Goal: Information Seeking & Learning: Find specific fact

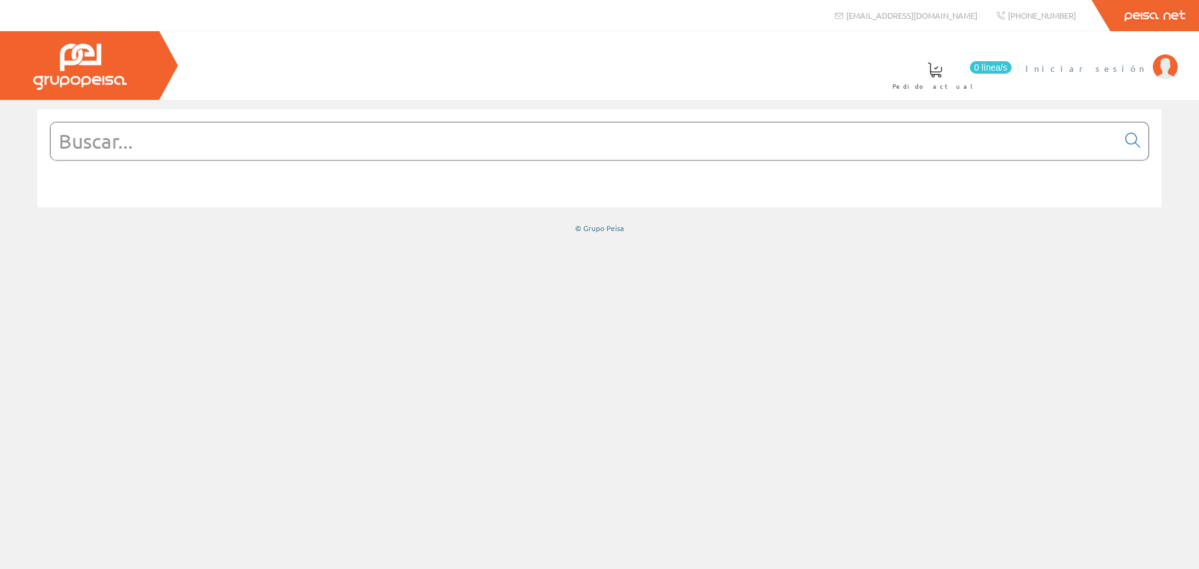
click at [1146, 63] on link "Iniciar sesión" at bounding box center [1101, 58] width 152 height 12
click at [1097, 67] on font "[PERSON_NAME]" at bounding box center [1089, 67] width 114 height 11
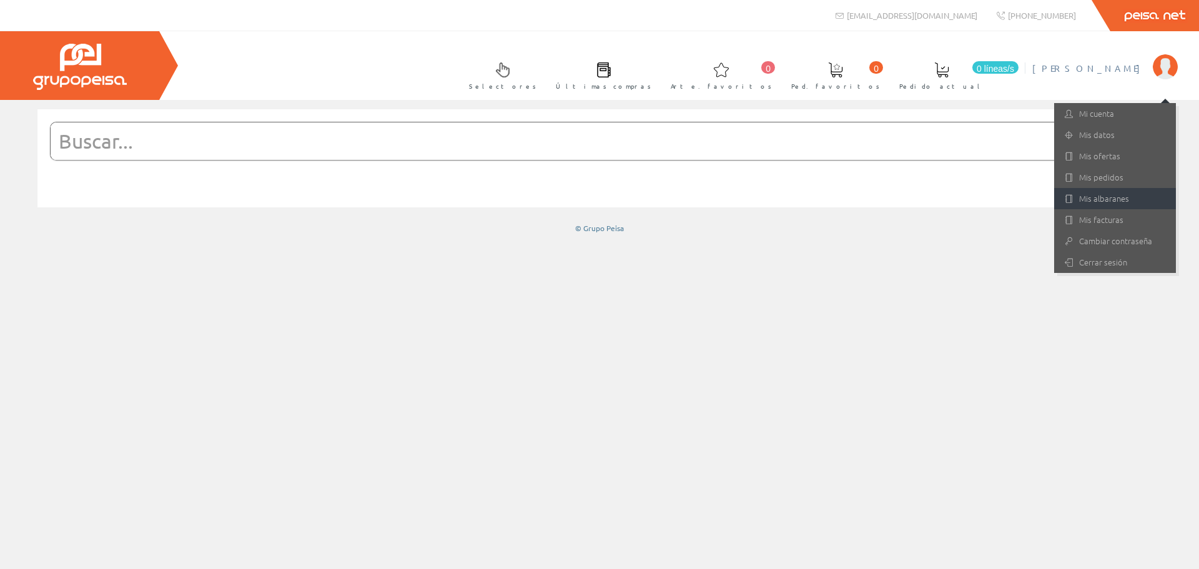
click at [1093, 199] on font "Mis albaranes" at bounding box center [1104, 198] width 50 height 12
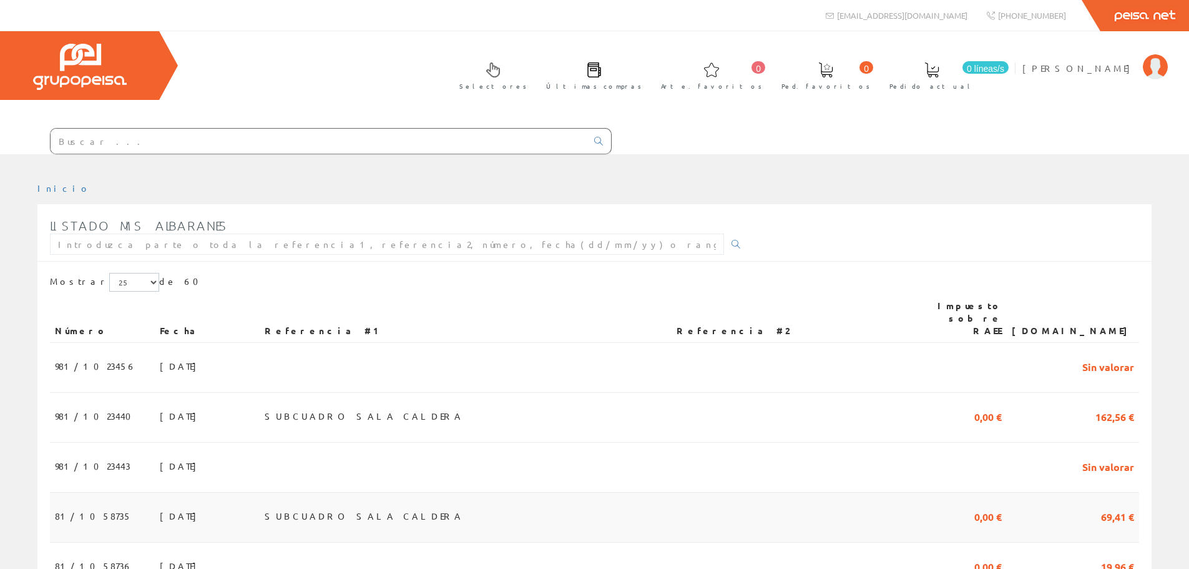
click at [102, 510] on font "81/1058735" at bounding box center [93, 515] width 77 height 11
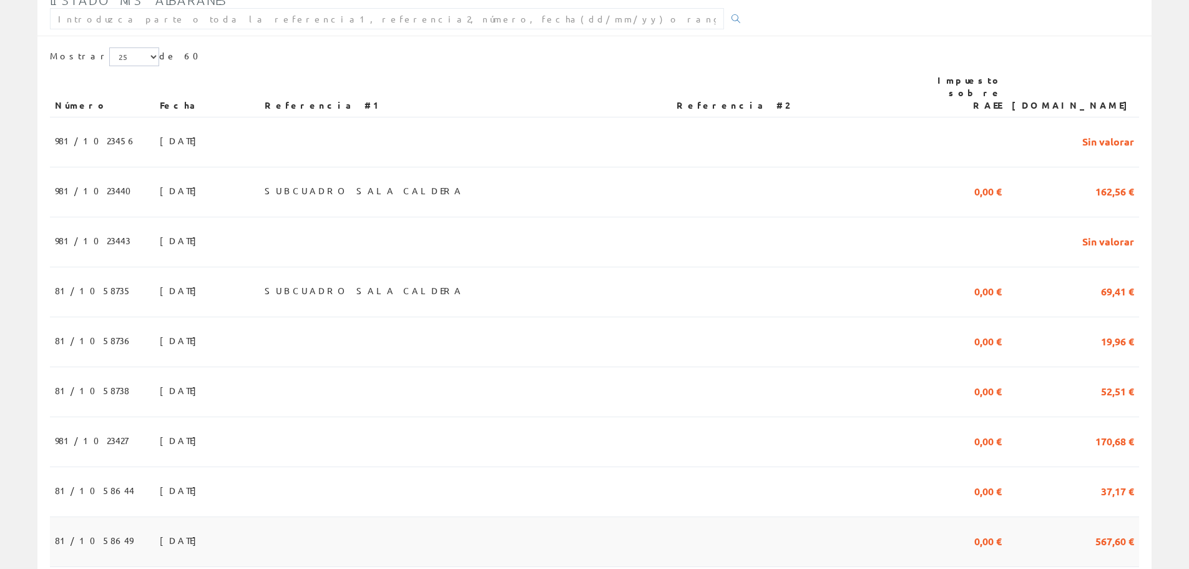
scroll to position [250, 0]
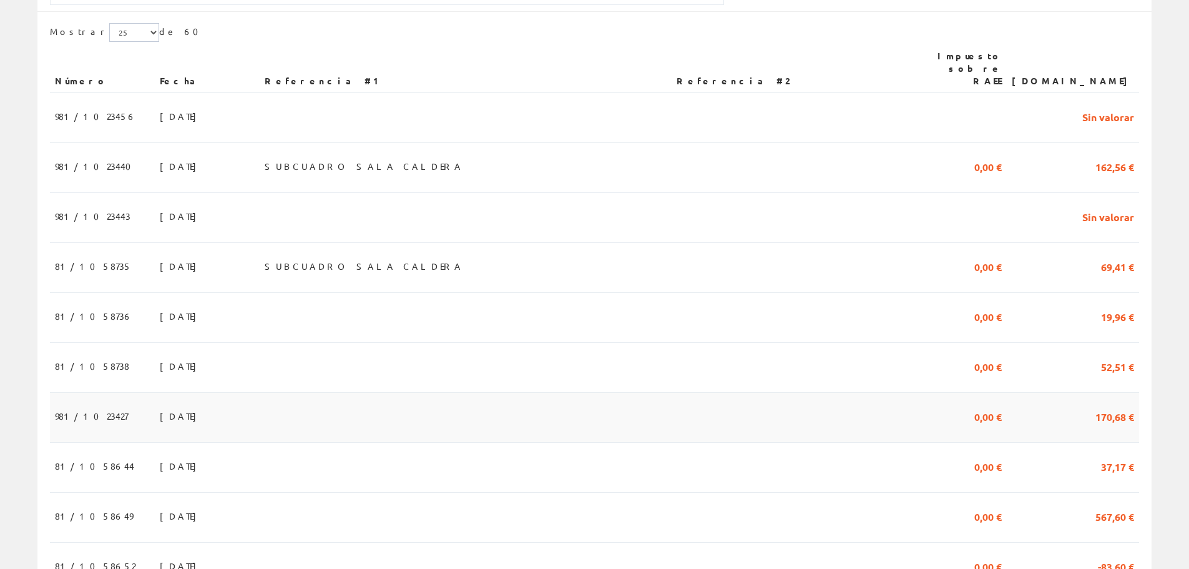
click at [155, 395] on td "30/09/2025" at bounding box center [207, 418] width 105 height 50
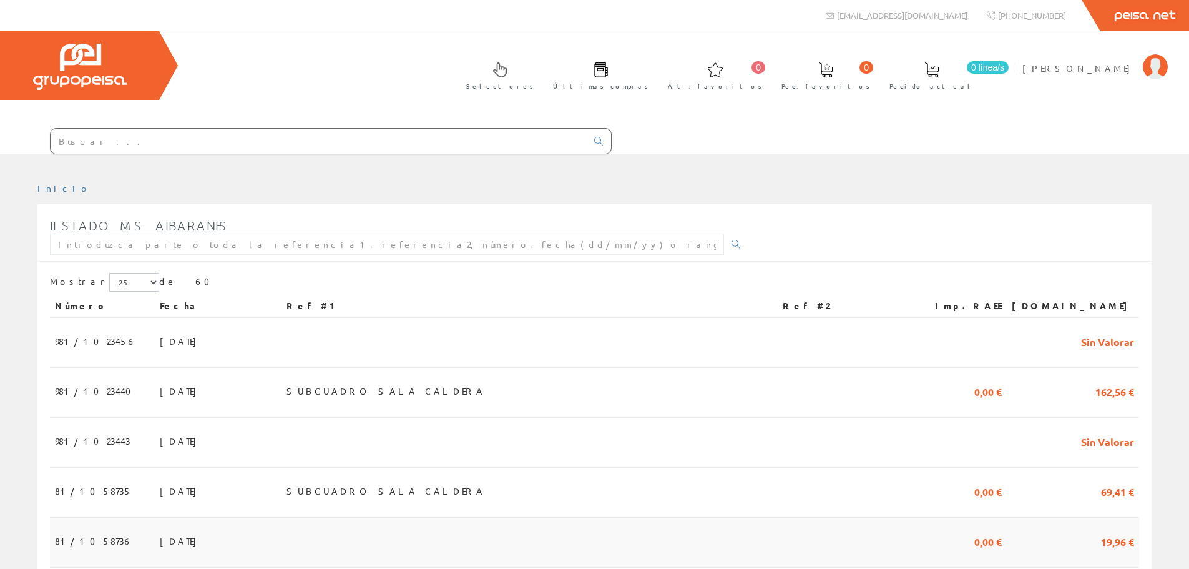
scroll to position [250, 0]
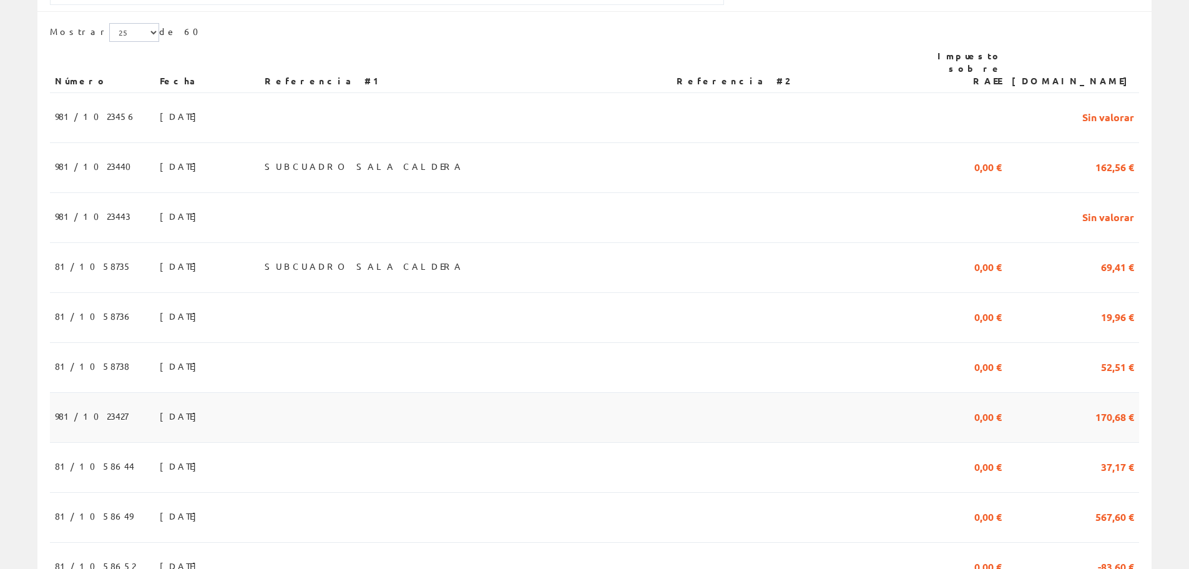
click at [155, 418] on td "[DATE]" at bounding box center [207, 418] width 105 height 50
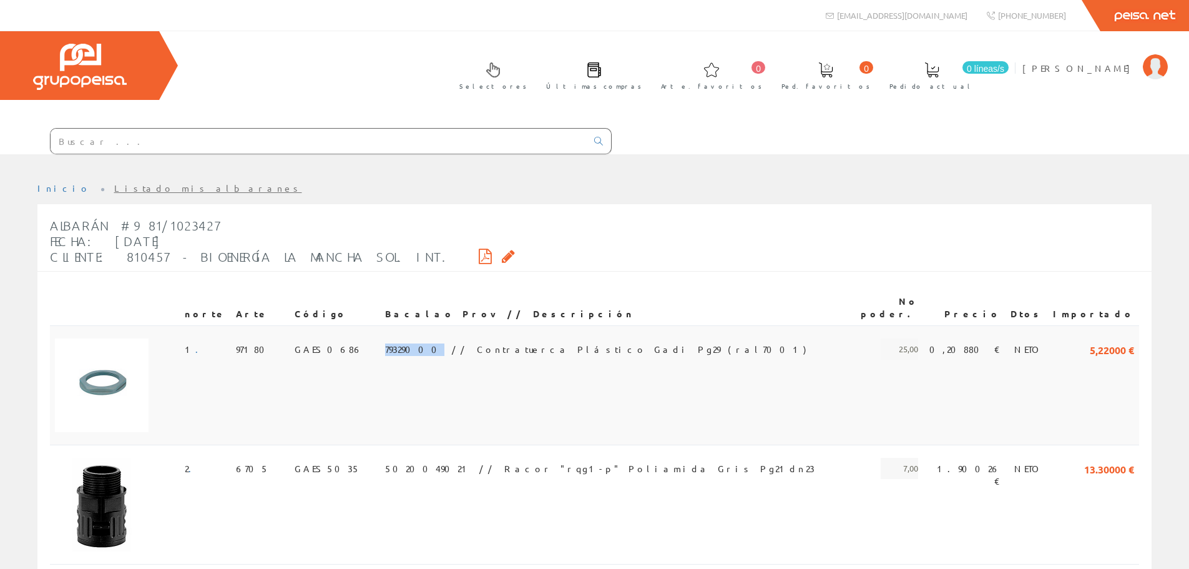
drag, startPoint x: 361, startPoint y: 334, endPoint x: 400, endPoint y: 333, distance: 38.7
click at [400, 343] on font "79329000 // Contratuerca Plástico Gadi Pg29 (ral7001)" at bounding box center [595, 348] width 421 height 11
click at [479, 258] on icon at bounding box center [485, 256] width 13 height 9
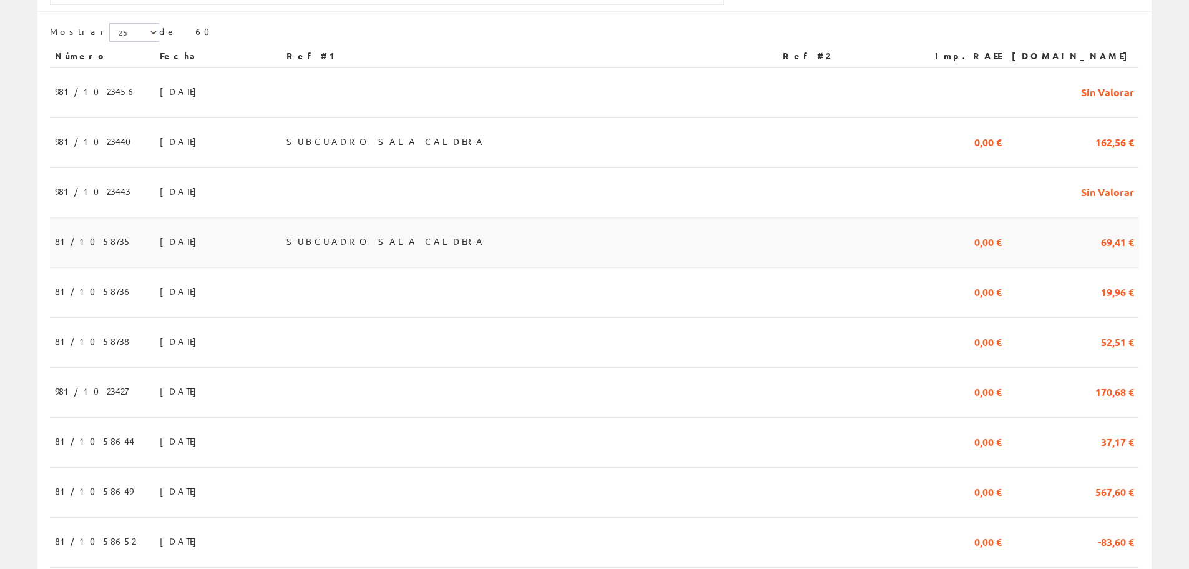
scroll to position [250, 0]
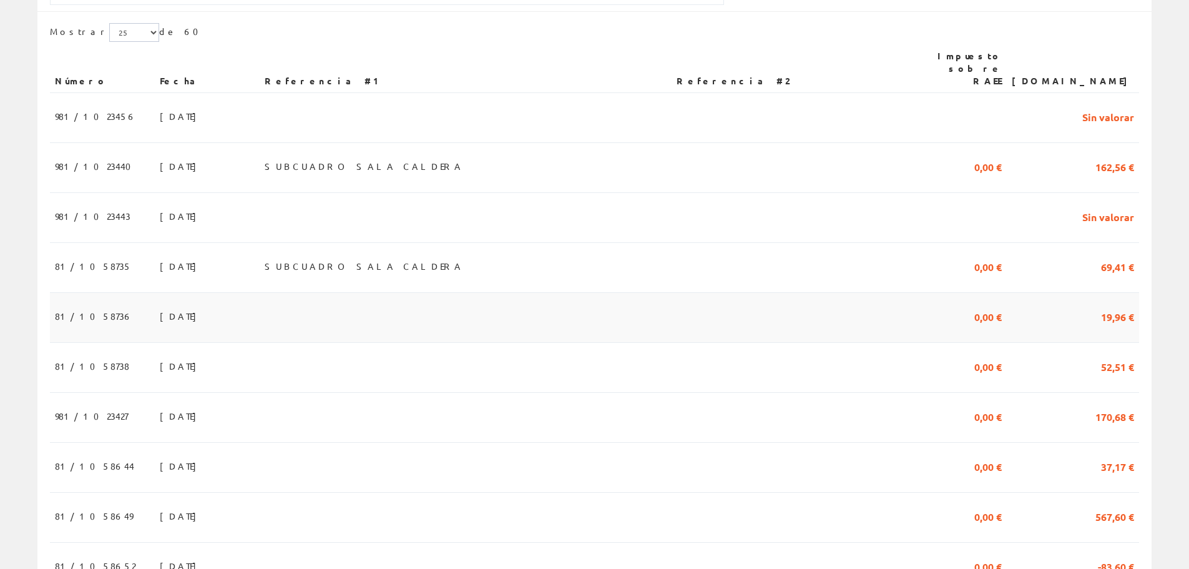
drag, startPoint x: 125, startPoint y: 256, endPoint x: 126, endPoint y: 326, distance: 70.6
click at [160, 310] on font "30/09/2025" at bounding box center [181, 315] width 43 height 11
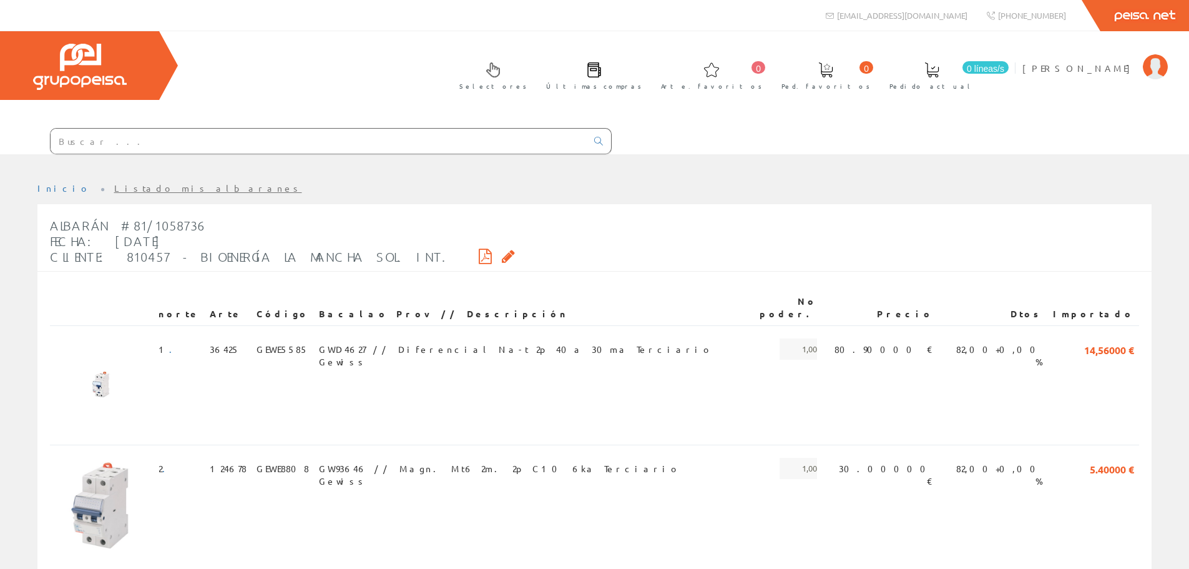
click at [479, 256] on icon at bounding box center [485, 256] width 13 height 9
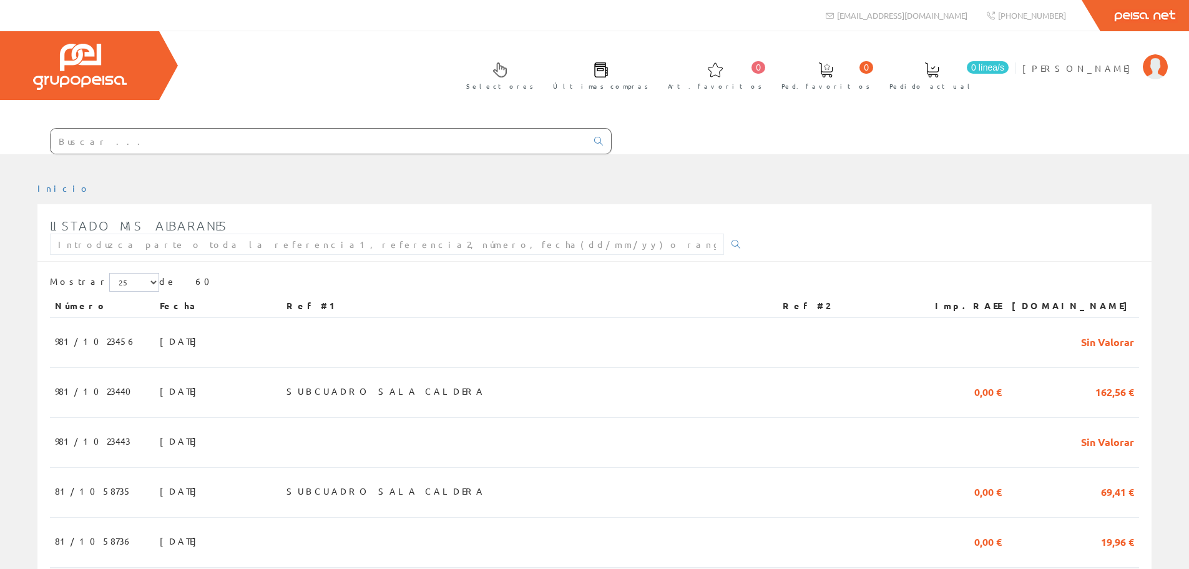
scroll to position [250, 0]
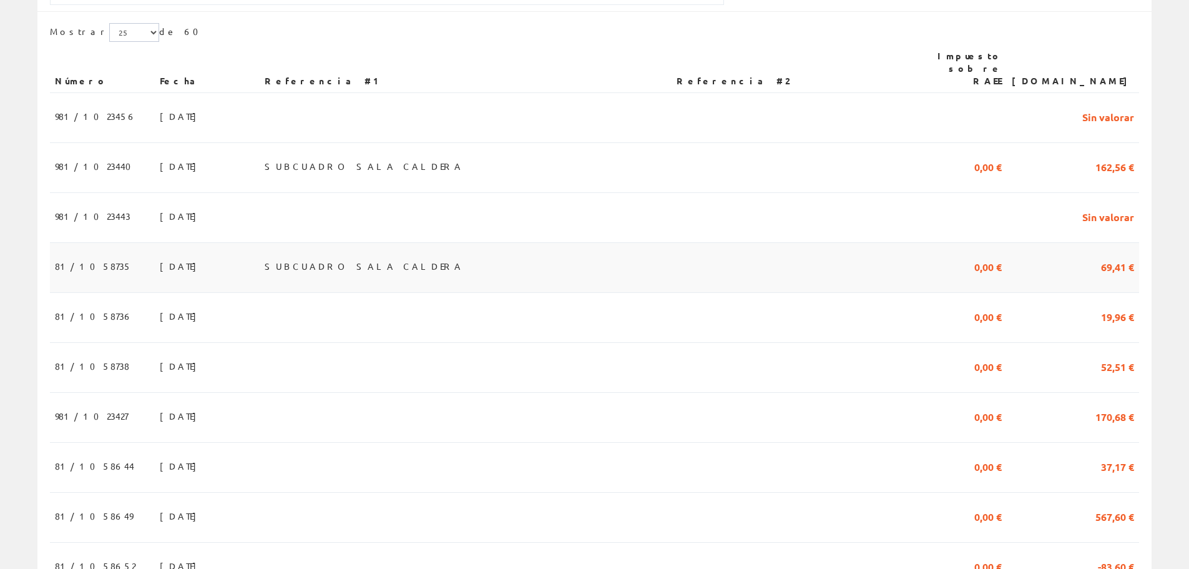
click at [160, 260] on font "30/09/2025" at bounding box center [181, 265] width 43 height 11
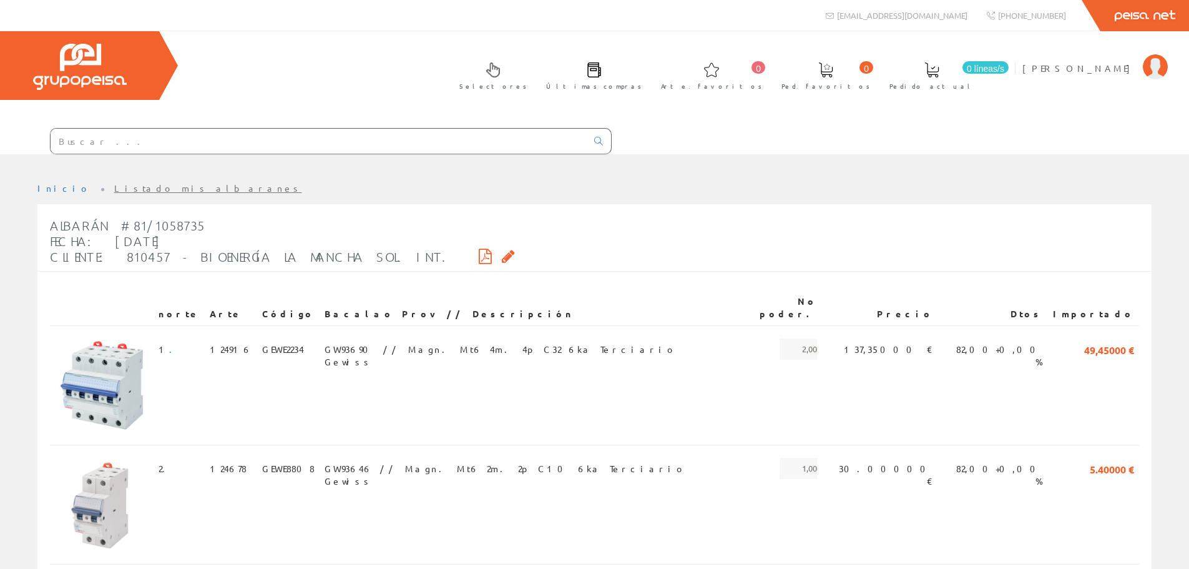
click at [479, 253] on icon at bounding box center [485, 256] width 13 height 9
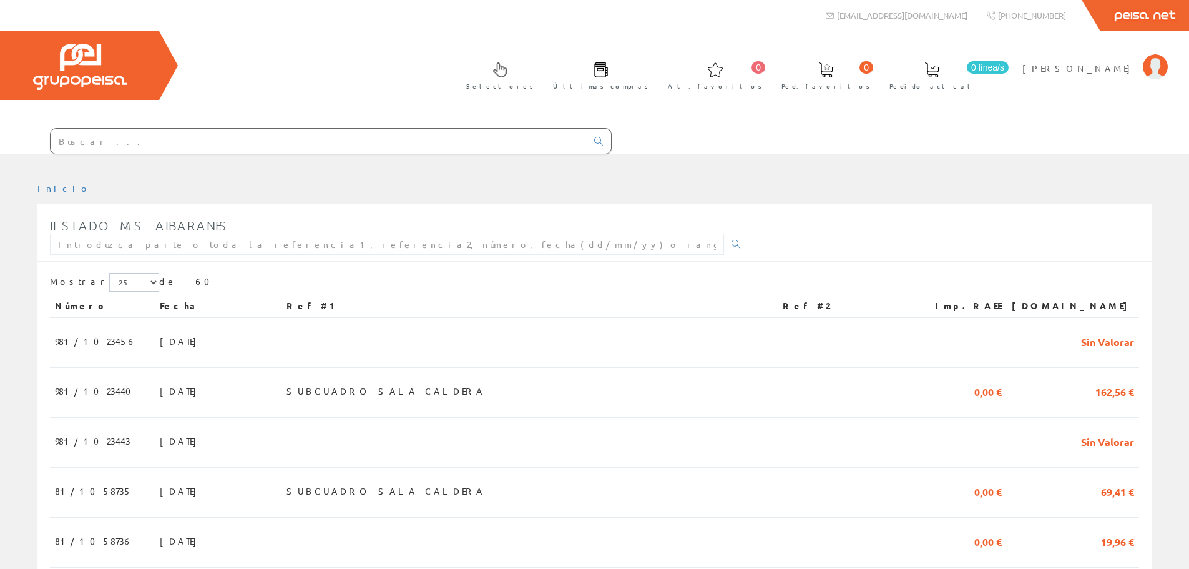
scroll to position [250, 0]
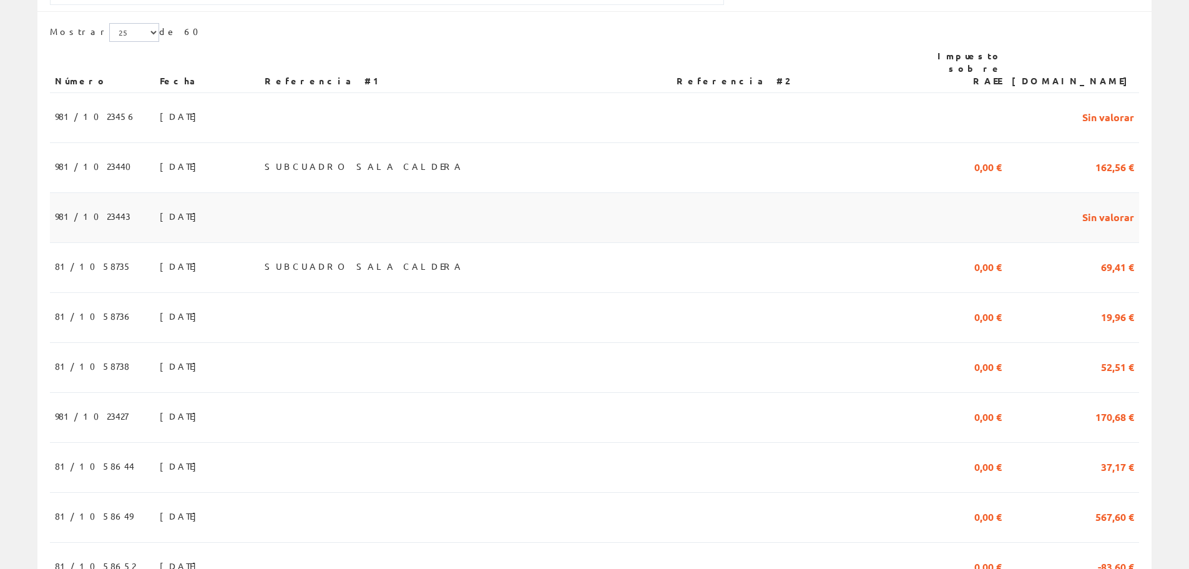
click at [160, 210] on font "01/10/2025" at bounding box center [181, 215] width 43 height 11
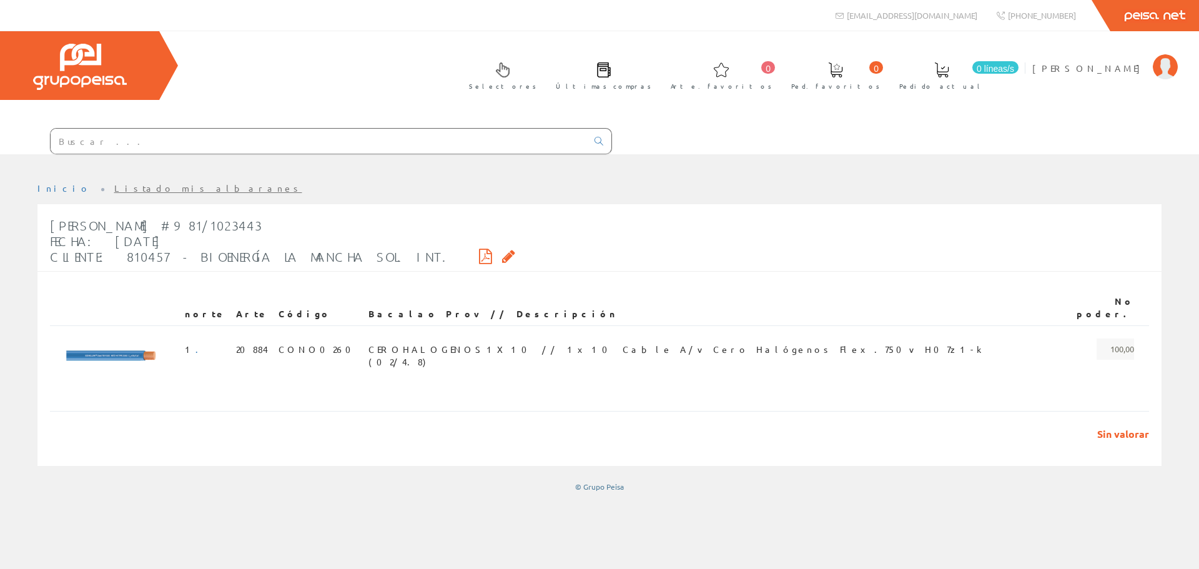
click at [479, 258] on icon at bounding box center [485, 256] width 13 height 9
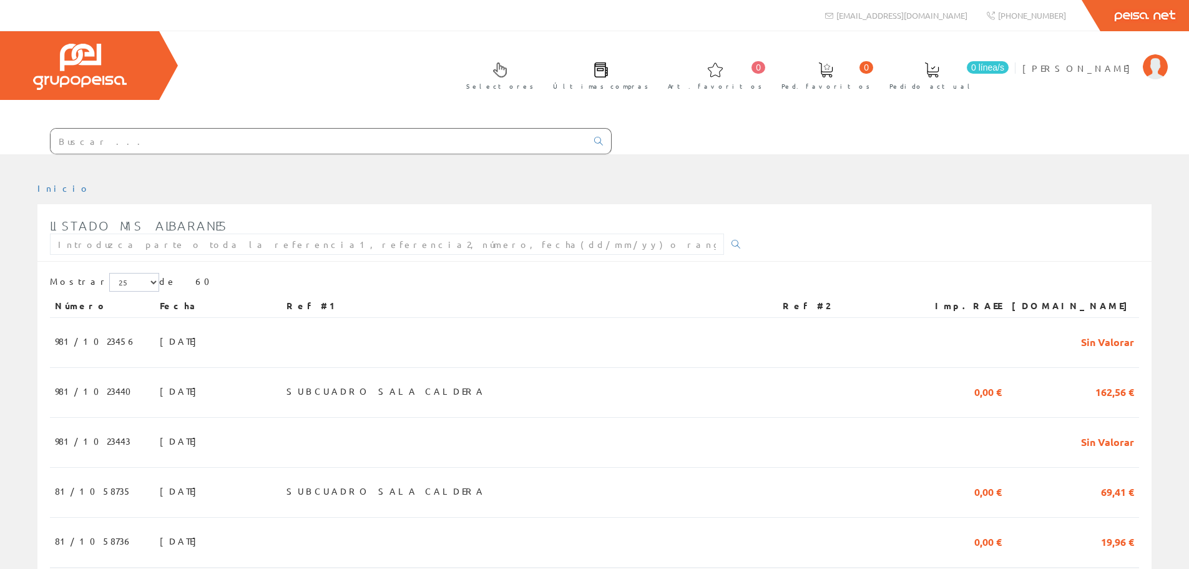
scroll to position [250, 0]
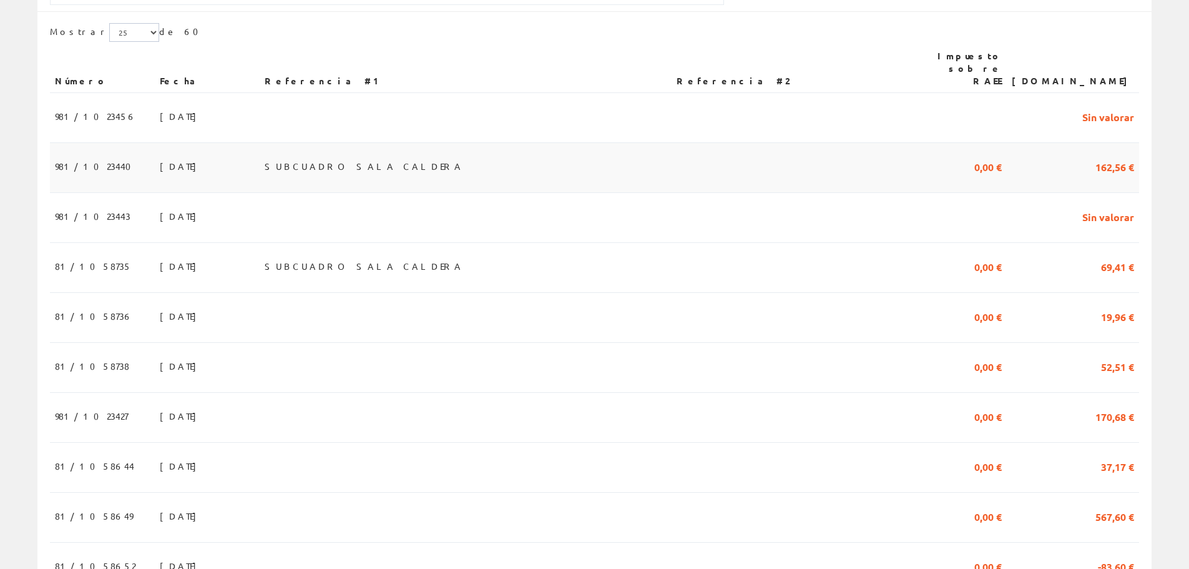
click at [155, 164] on td "01/10/2025" at bounding box center [207, 168] width 105 height 50
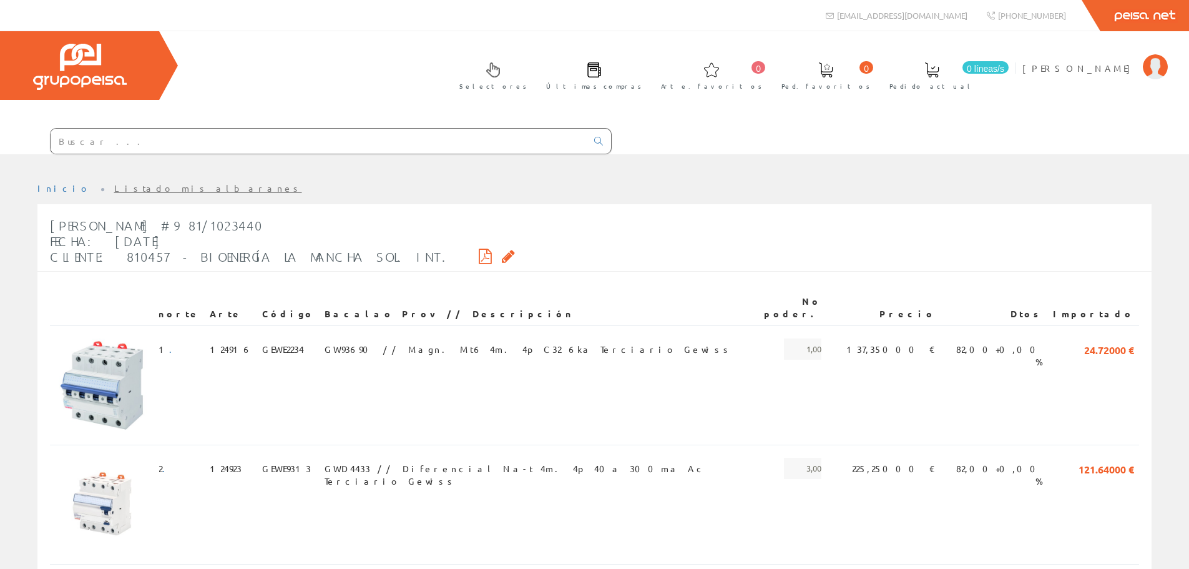
click at [479, 258] on icon at bounding box center [485, 256] width 13 height 9
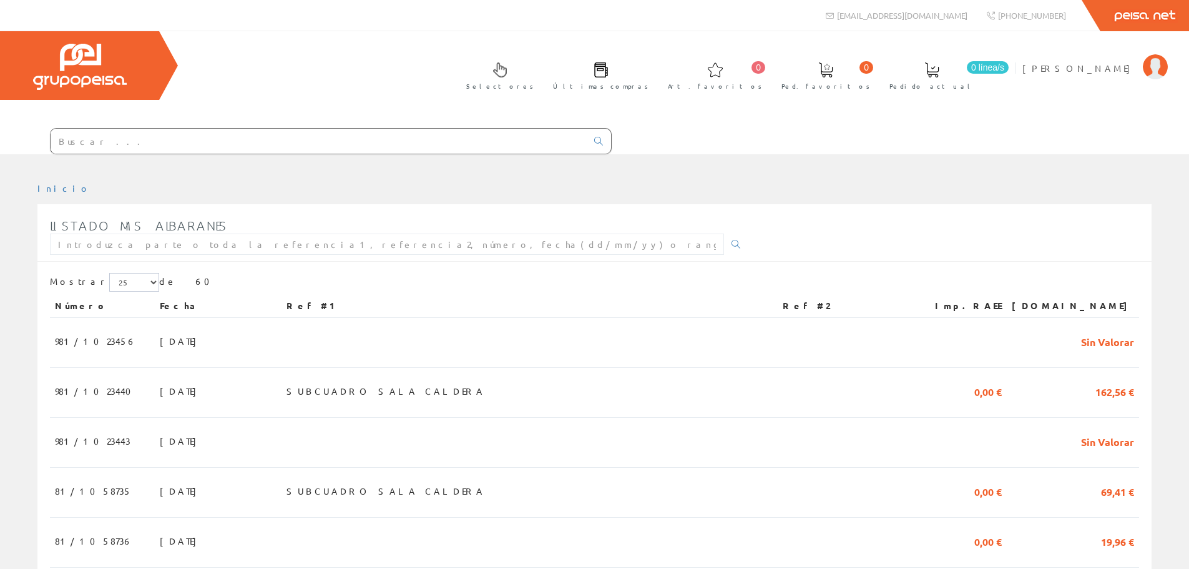
scroll to position [250, 0]
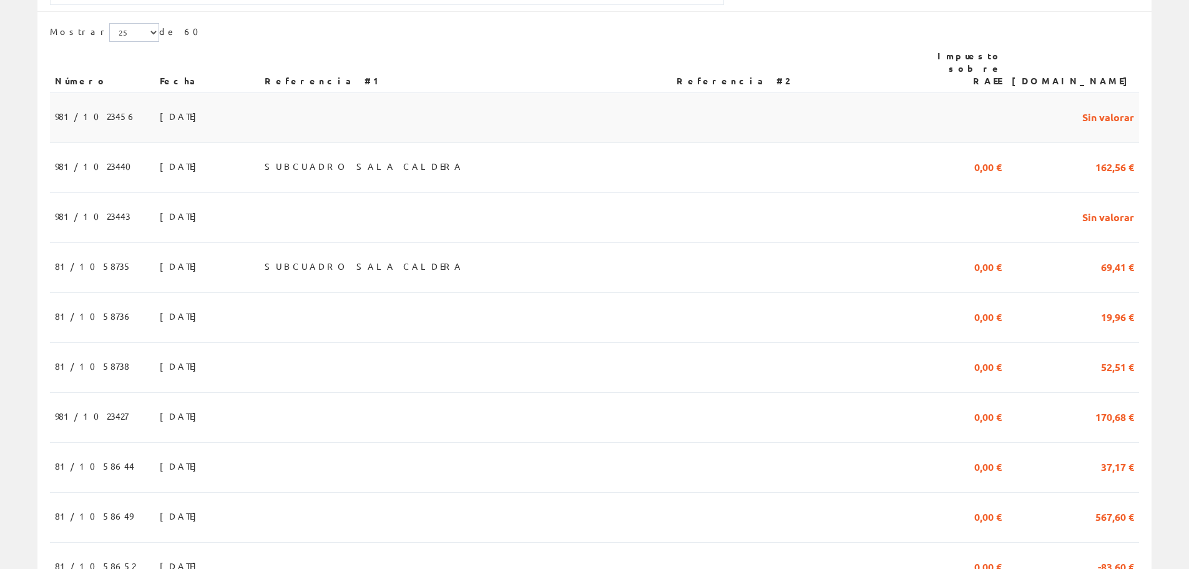
click at [160, 110] on span "[DATE]" at bounding box center [181, 116] width 43 height 21
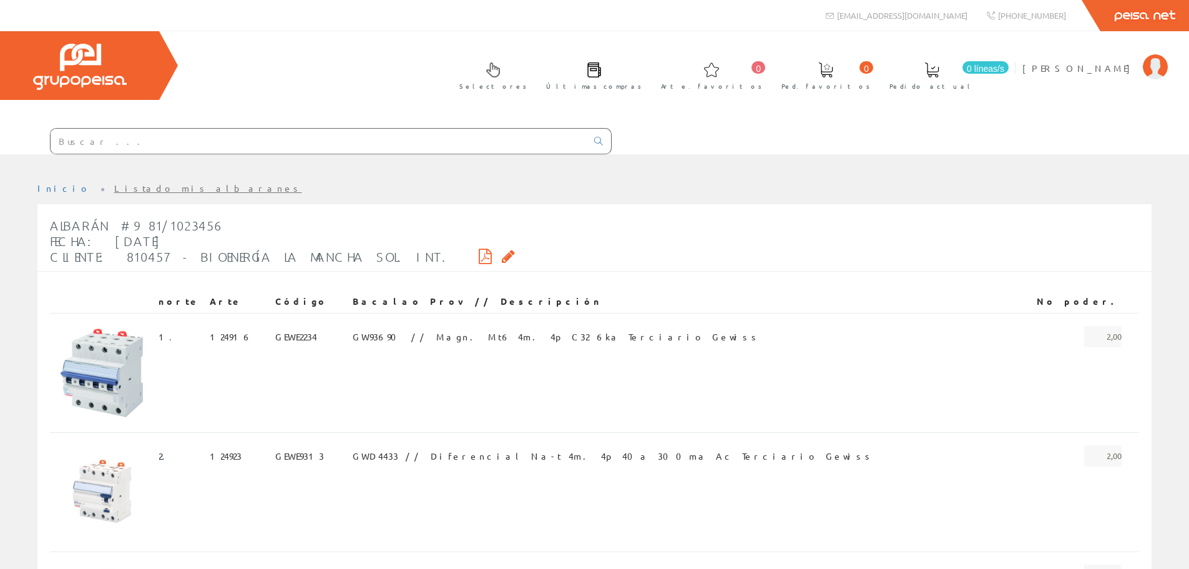
click at [479, 255] on icon at bounding box center [485, 256] width 13 height 9
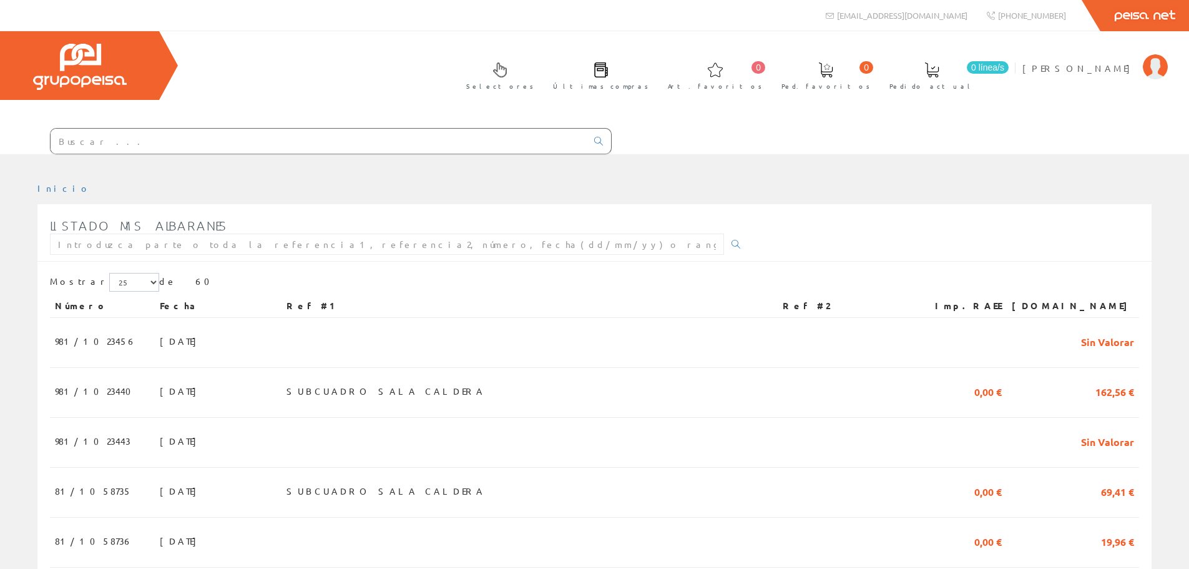
scroll to position [250, 0]
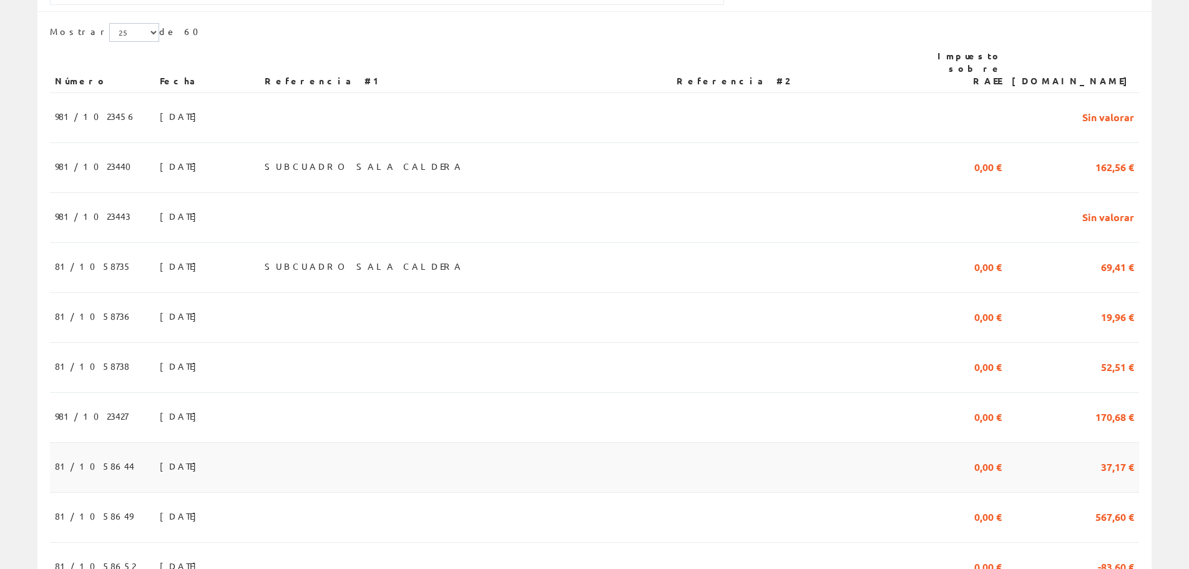
click at [165, 450] on td "[DATE]" at bounding box center [207, 467] width 105 height 50
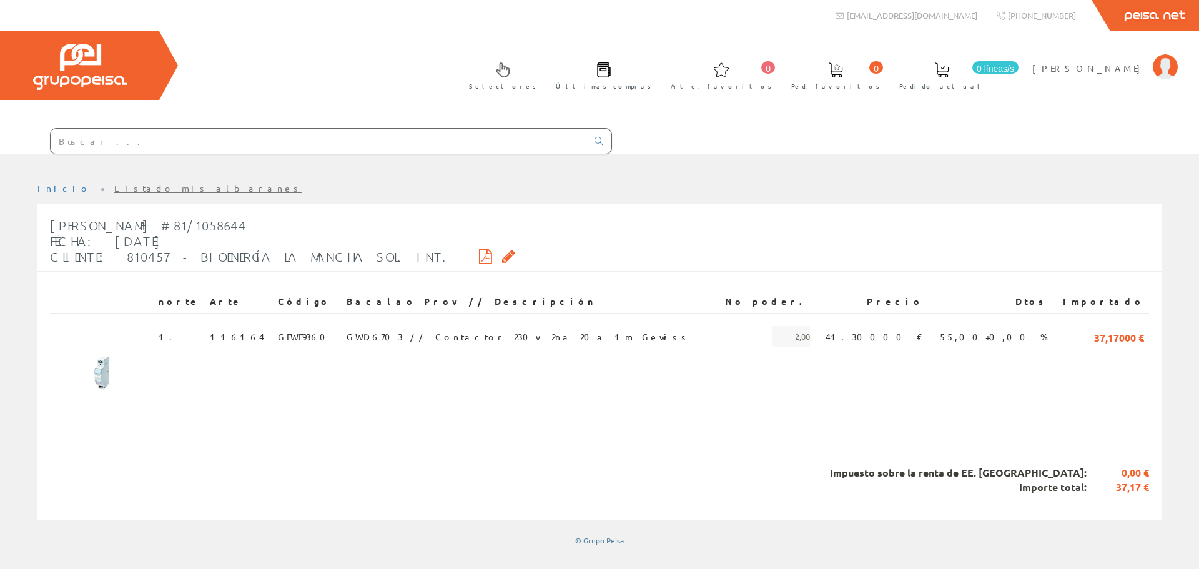
click at [479, 253] on icon at bounding box center [485, 256] width 13 height 9
drag, startPoint x: 262, startPoint y: 335, endPoint x: 310, endPoint y: 333, distance: 48.7
click at [310, 333] on td "GEWE9360" at bounding box center [307, 369] width 69 height 112
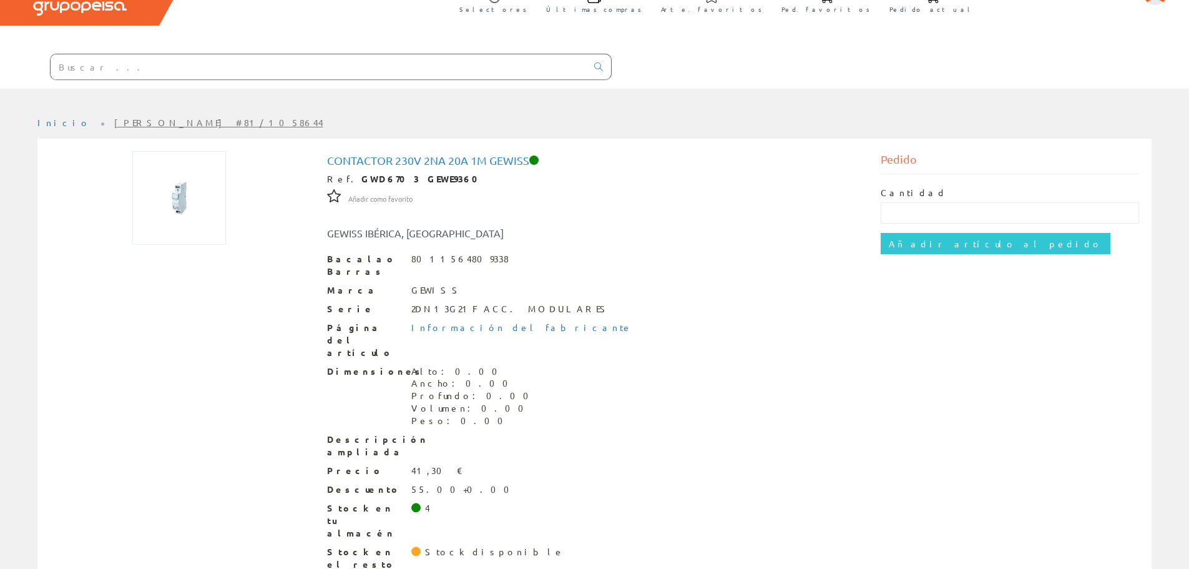
scroll to position [80, 0]
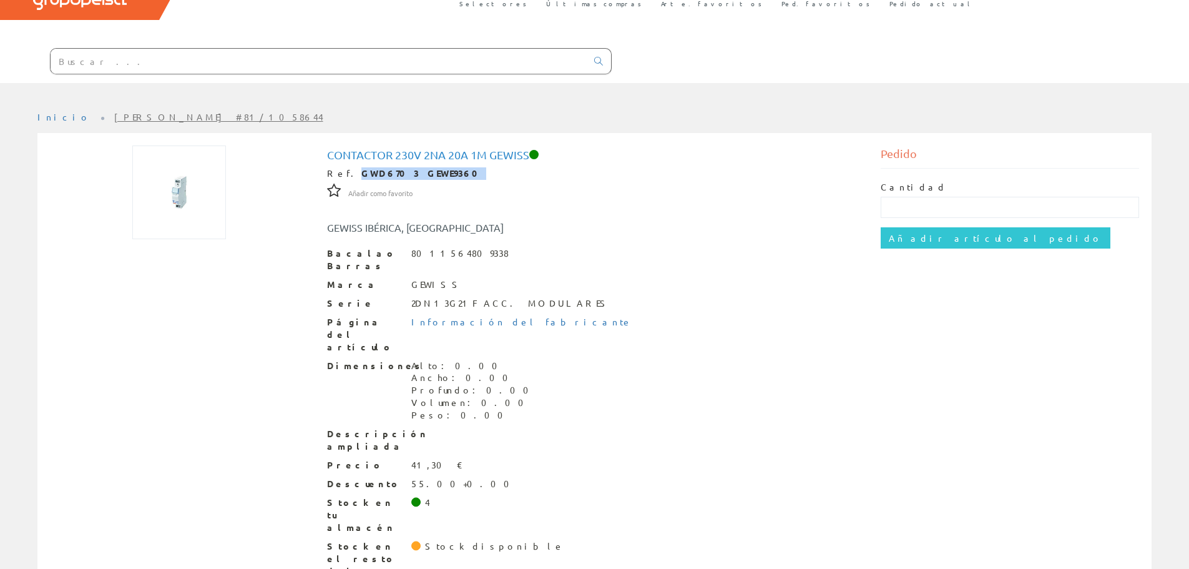
drag, startPoint x: 347, startPoint y: 174, endPoint x: 431, endPoint y: 173, distance: 84.3
click at [431, 173] on font "GWD6703 GEWE9360" at bounding box center [423, 172] width 125 height 11
copy font "GWD6703 GEWE9360"
click at [46, 115] on font "Inicio" at bounding box center [63, 116] width 53 height 11
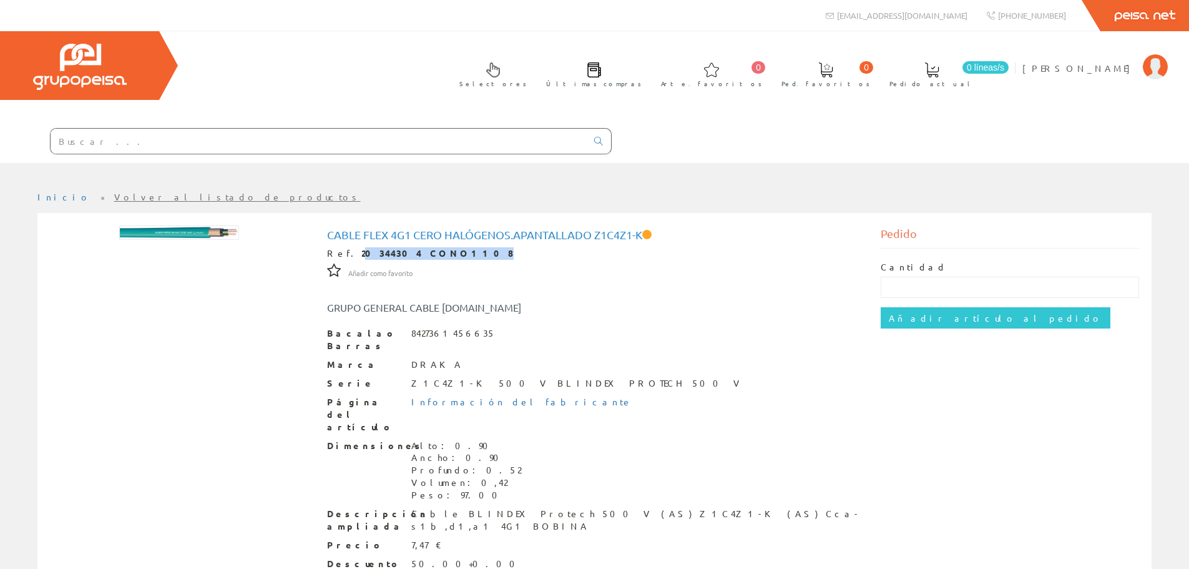
drag, startPoint x: 347, startPoint y: 253, endPoint x: 436, endPoint y: 252, distance: 88.6
click at [436, 252] on div "Ref. 20344304 CONO1108" at bounding box center [595, 253] width 536 height 12
click at [436, 253] on div "Ref. 20344304 CONO1108" at bounding box center [595, 253] width 536 height 12
drag, startPoint x: 344, startPoint y: 253, endPoint x: 431, endPoint y: 253, distance: 87.4
click at [431, 253] on font "20344304 CONO1108" at bounding box center [437, 252] width 152 height 11
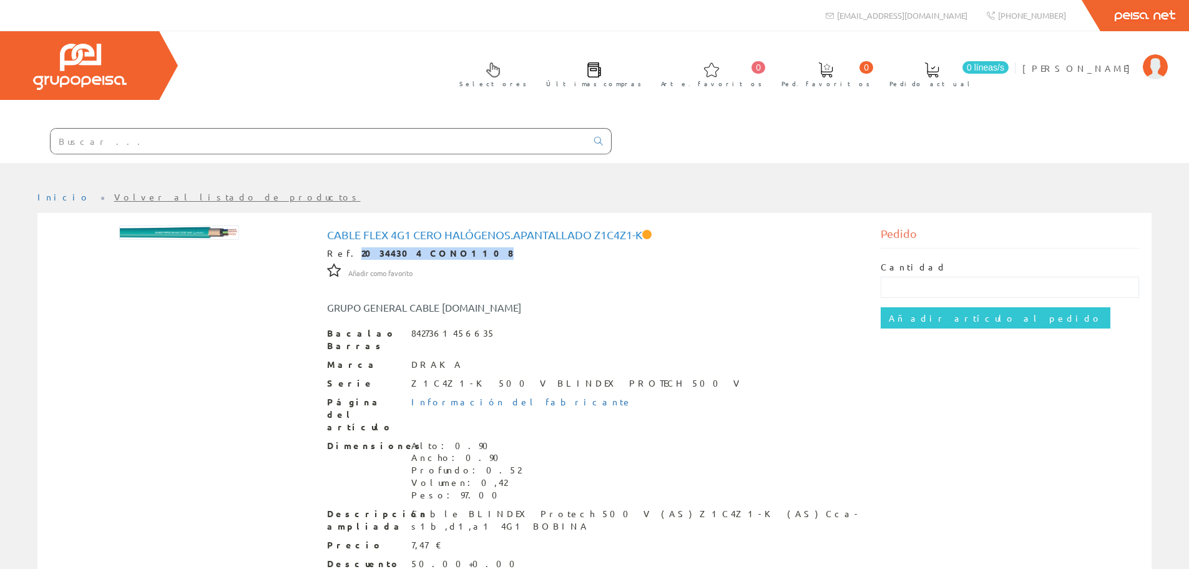
copy font "20344304 CONO1108"
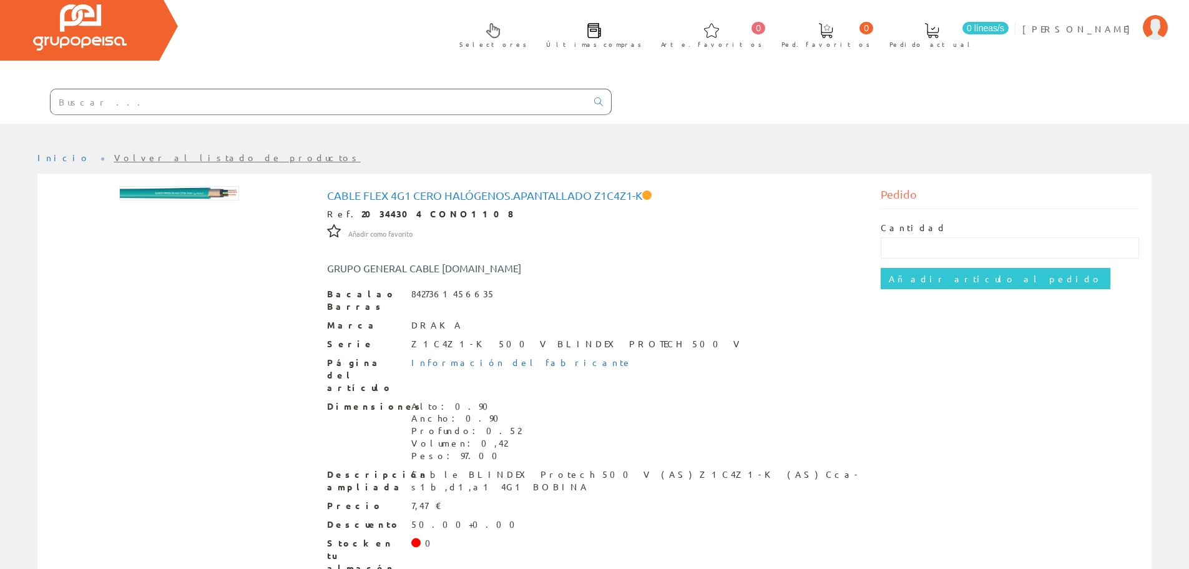
scroll to position [80, 0]
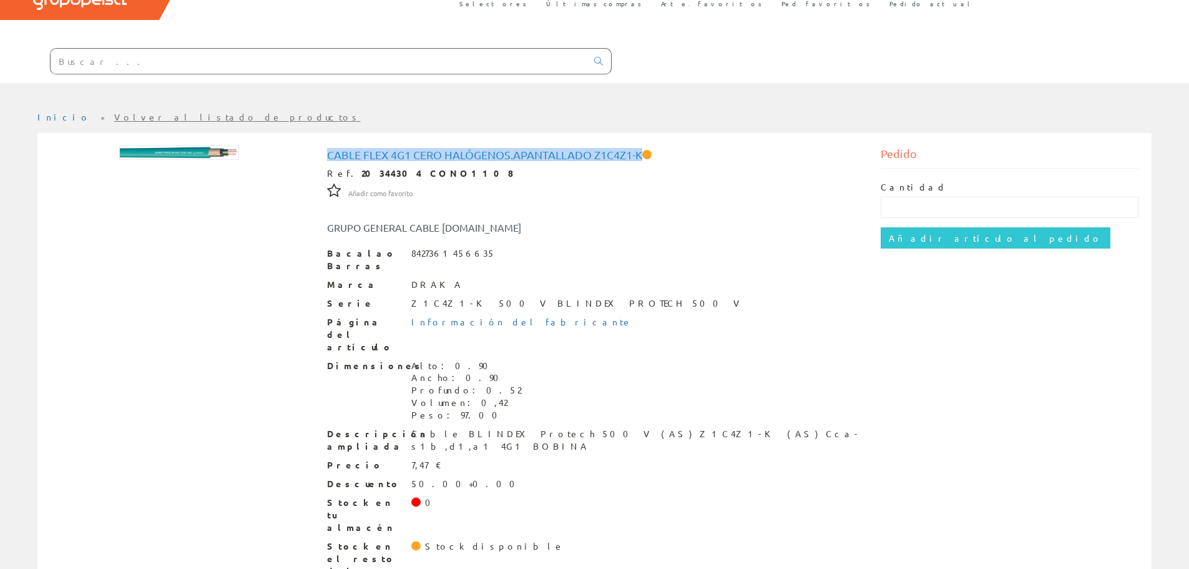
drag, startPoint x: 328, startPoint y: 152, endPoint x: 646, endPoint y: 155, distance: 318.4
click at [642, 155] on font "Cable Flex 4g1 Cero Halógenos.Apantallado Z1c4z1-k" at bounding box center [484, 154] width 315 height 13
copy font "Cable Flex 4g1 Cero Halógenos.Apantallado Z1c4z1-k"
